Goal: Task Accomplishment & Management: Manage account settings

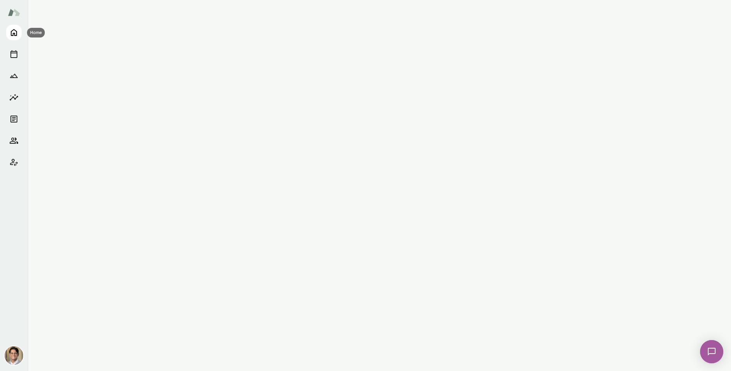
click at [9, 31] on icon "Home" at bounding box center [13, 32] width 9 height 9
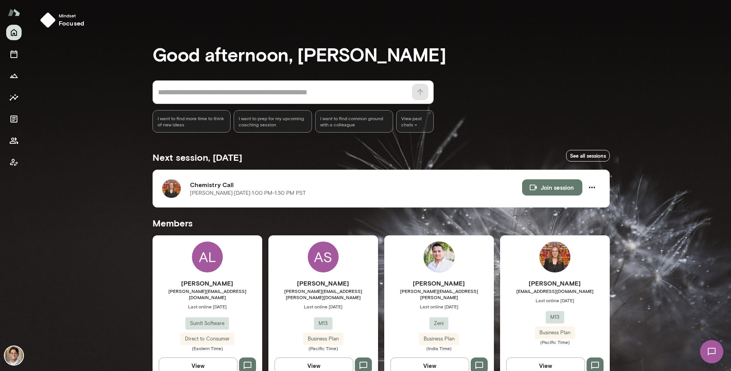
scroll to position [150, 0]
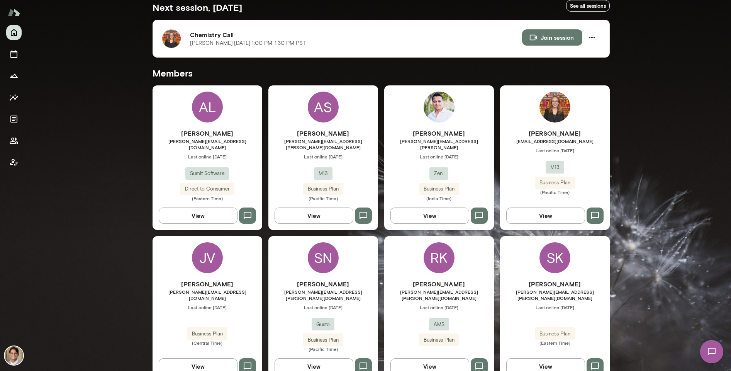
click at [539, 97] on div "[PERSON_NAME] [PERSON_NAME][EMAIL_ADDRESS][DOMAIN_NAME] Last online [DATE] M13 …" at bounding box center [555, 157] width 110 height 144
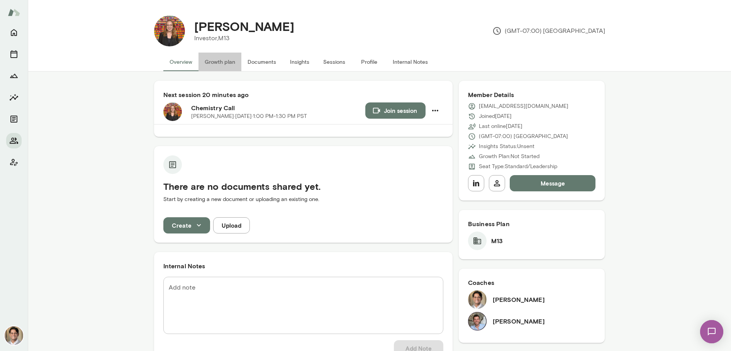
click at [211, 65] on button "Growth plan" at bounding box center [220, 62] width 43 height 19
